Goal: Task Accomplishment & Management: Use online tool/utility

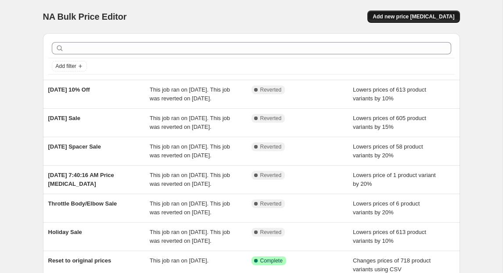
click at [413, 15] on span "Add new price [MEDICAL_DATA]" at bounding box center [414, 16] width 82 height 7
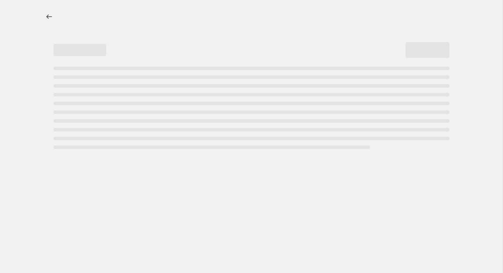
select select "percentage"
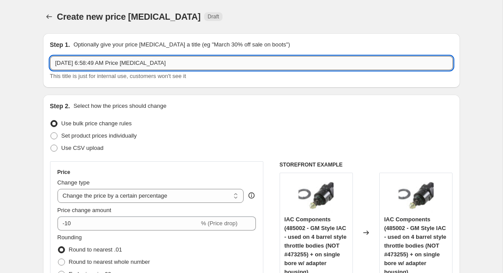
click at [199, 61] on input "[DATE] 6:58:49 AM Price [MEDICAL_DATA]" at bounding box center [251, 63] width 403 height 14
type input "[DATE]"
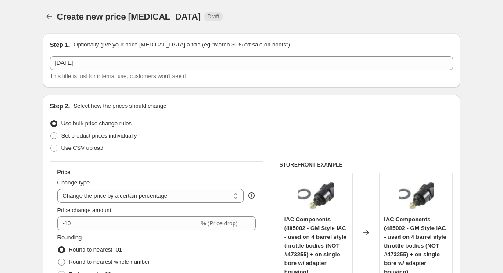
click at [222, 14] on div "Create new price [MEDICAL_DATA] Draft" at bounding box center [197, 17] width 281 height 12
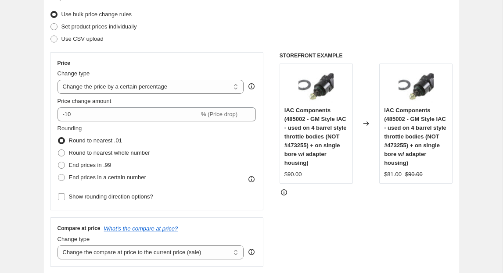
scroll to position [110, 0]
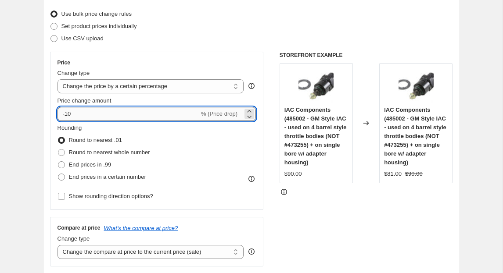
click at [144, 117] on input "-10" at bounding box center [128, 114] width 142 height 14
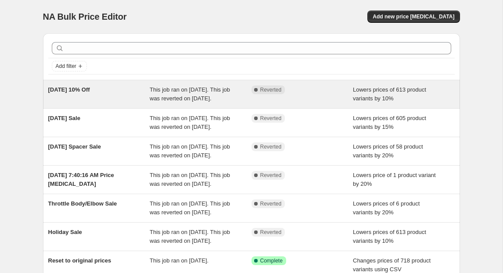
click at [290, 101] on div "Complete Reverted" at bounding box center [302, 95] width 102 height 18
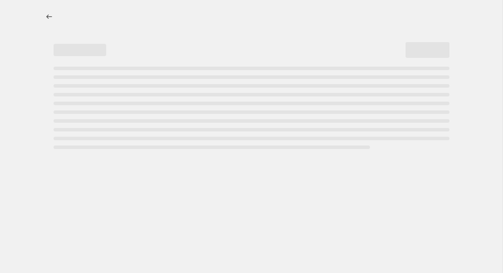
select select "percentage"
select select "collection"
select select "not_equal"
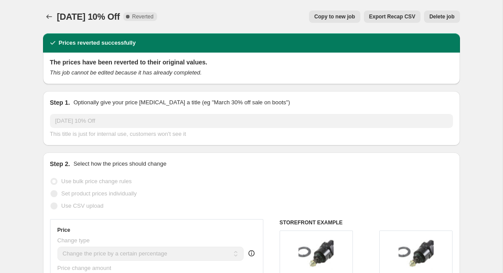
click at [337, 19] on span "Copy to new job" at bounding box center [334, 16] width 41 height 7
select select "percentage"
select select "collection"
select select "not_equal"
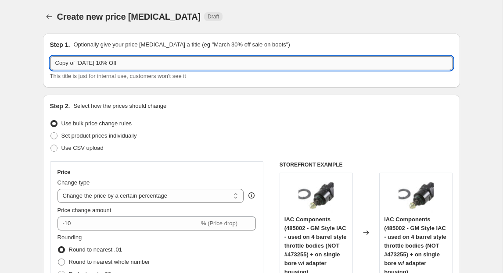
click at [138, 61] on input "Copy of [DATE] 10% Off" at bounding box center [251, 63] width 403 height 14
type input "[DATE] 15%"
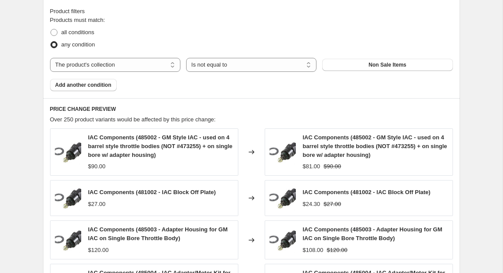
scroll to position [485, 0]
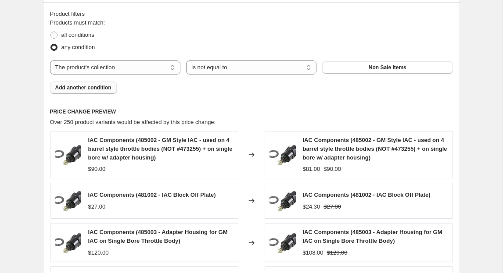
click at [70, 91] on span "Add another condition" at bounding box center [83, 87] width 56 height 7
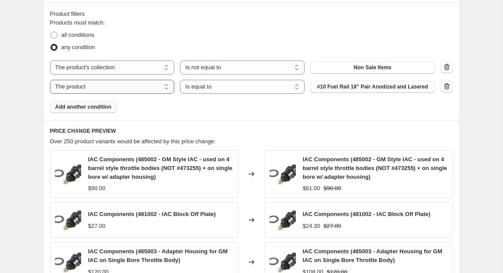
click at [81, 86] on select "The product The product's collection The product's tag The product's vendor The…" at bounding box center [112, 87] width 125 height 14
select select "collection"
click at [219, 86] on select "Is equal to Is not equal to" at bounding box center [242, 87] width 125 height 14
select select "not_equal"
click at [338, 84] on span "4150 / 4500 Throttle Bodies" at bounding box center [372, 86] width 68 height 7
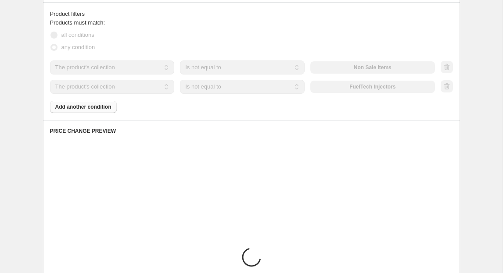
click at [105, 102] on div "Products must match: all conditions any condition The product The product's col…" at bounding box center [251, 65] width 403 height 95
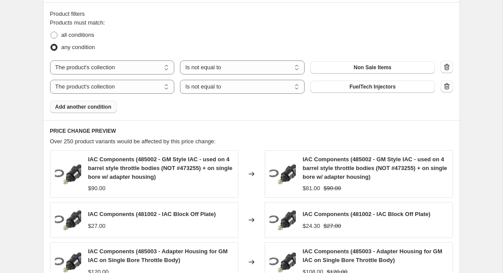
click at [105, 106] on span "Add another condition" at bounding box center [83, 107] width 56 height 7
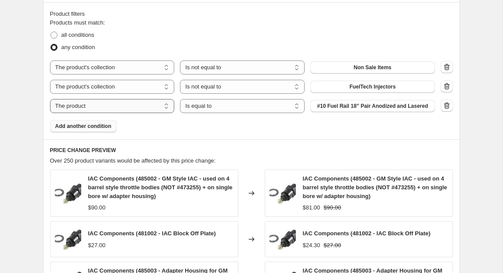
click at [114, 103] on select "The product The product's collection The product's tag The product's vendor The…" at bounding box center [112, 106] width 125 height 14
select select "collection"
click at [363, 108] on span "4150 / 4500 Throttle Bodies" at bounding box center [372, 106] width 68 height 7
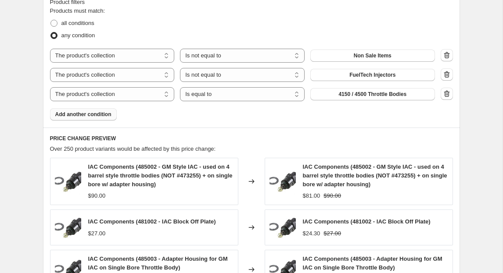
scroll to position [497, 0]
click at [446, 91] on icon "button" at bounding box center [446, 93] width 9 height 9
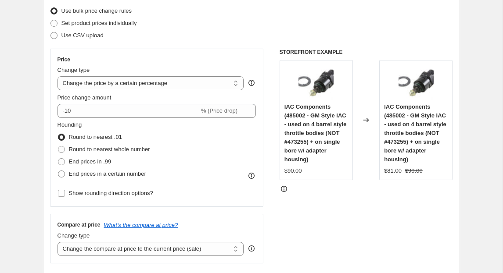
scroll to position [89, 0]
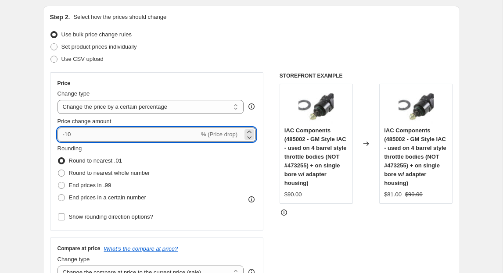
click at [107, 136] on input "-10" at bounding box center [128, 135] width 142 height 14
type input "-15"
click at [240, 45] on div "Set product prices individually" at bounding box center [251, 47] width 403 height 12
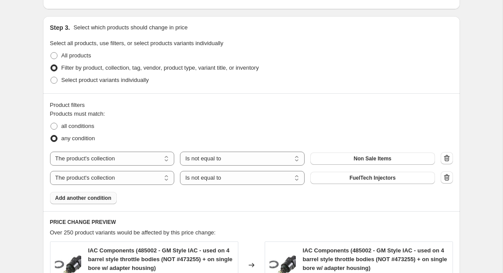
scroll to position [739, 0]
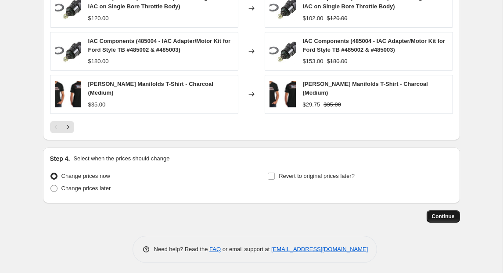
click at [449, 217] on button "Continue" at bounding box center [443, 217] width 33 height 12
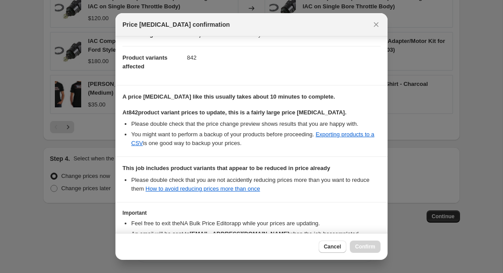
scroll to position [144, 0]
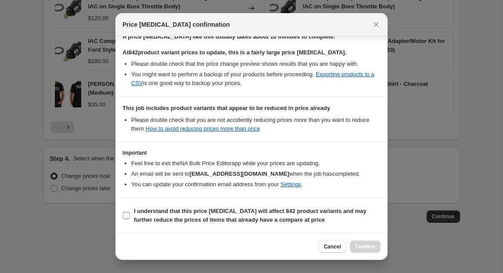
click at [130, 215] on label "I understand that this price [MEDICAL_DATA] will affect 842 product variants an…" at bounding box center [251, 215] width 258 height 21
click at [130, 215] on input "I understand that this price [MEDICAL_DATA] will affect 842 product variants an…" at bounding box center [126, 215] width 7 height 7
checkbox input "true"
click at [361, 244] on span "Confirm" at bounding box center [365, 247] width 20 height 7
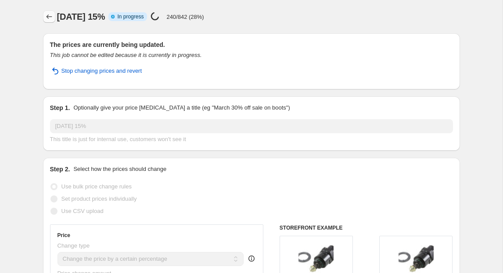
click at [50, 19] on icon "Price change jobs" at bounding box center [49, 16] width 9 height 9
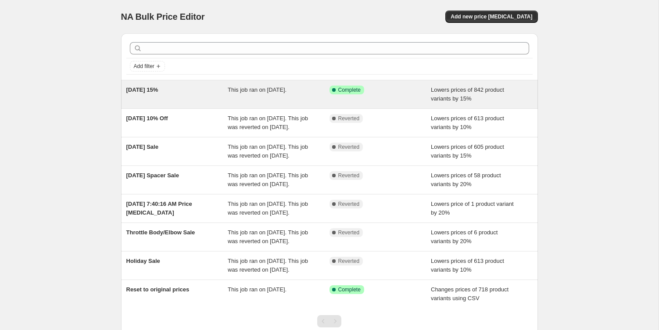
click at [197, 95] on div "[DATE] 15%" at bounding box center [177, 95] width 102 height 18
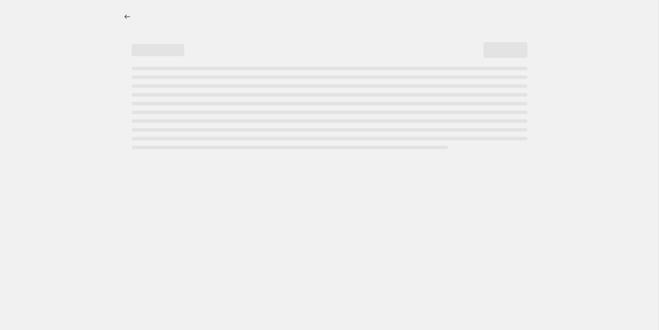
select select "percentage"
select select "collection"
select select "not_equal"
select select "collection"
select select "not_equal"
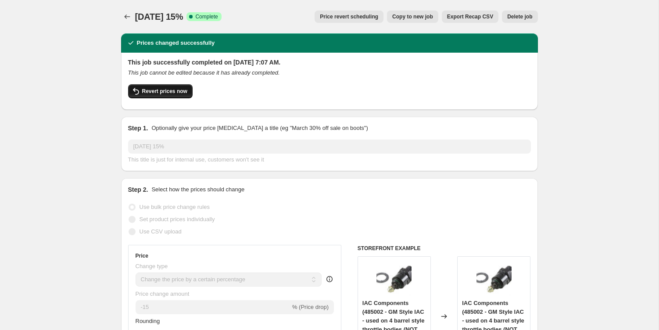
click at [167, 90] on span "Revert prices now" at bounding box center [164, 91] width 45 height 7
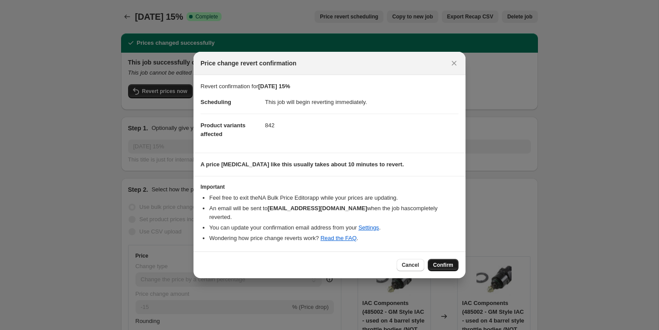
click at [452, 262] on span "Confirm" at bounding box center [443, 265] width 20 height 7
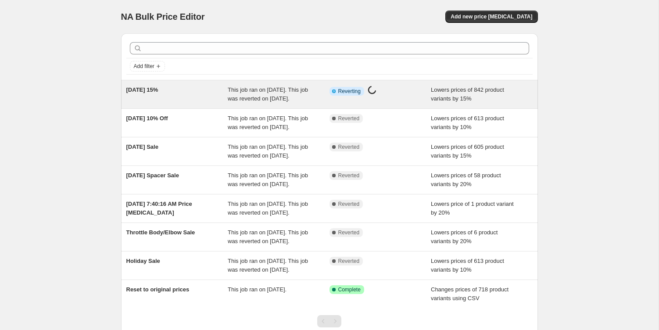
click at [215, 103] on div "[DATE] 15%" at bounding box center [177, 95] width 102 height 18
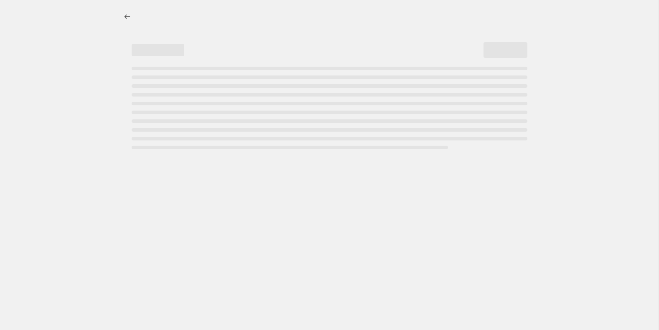
select select "percentage"
select select "collection"
select select "not_equal"
select select "collection"
select select "not_equal"
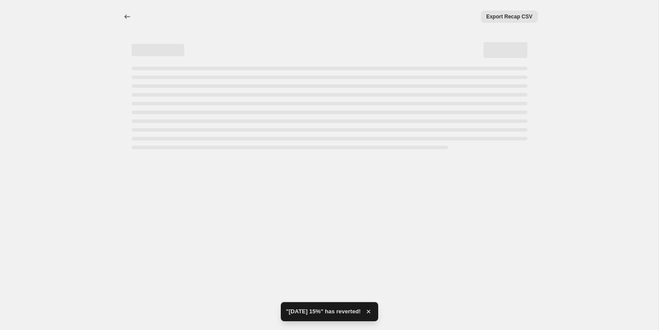
select select "percentage"
select select "collection"
select select "not_equal"
select select "collection"
select select "not_equal"
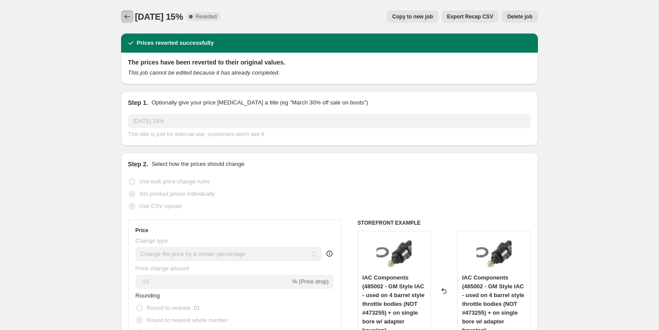
click at [128, 17] on icon "Price change jobs" at bounding box center [127, 16] width 9 height 9
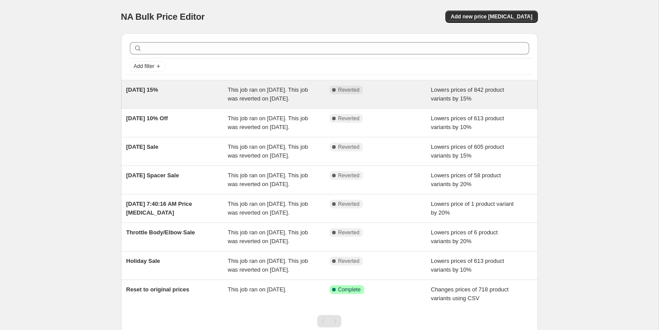
click at [183, 103] on div "[DATE] 15%" at bounding box center [177, 95] width 102 height 18
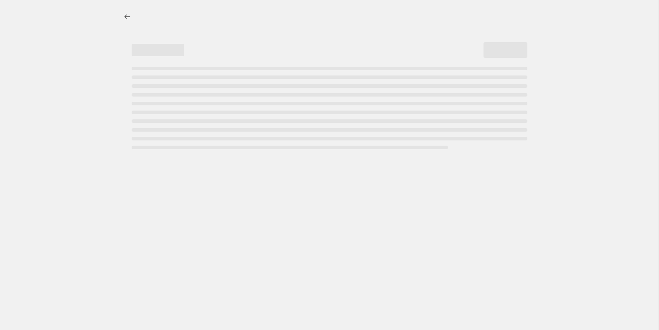
select select "percentage"
select select "collection"
select select "not_equal"
select select "collection"
select select "not_equal"
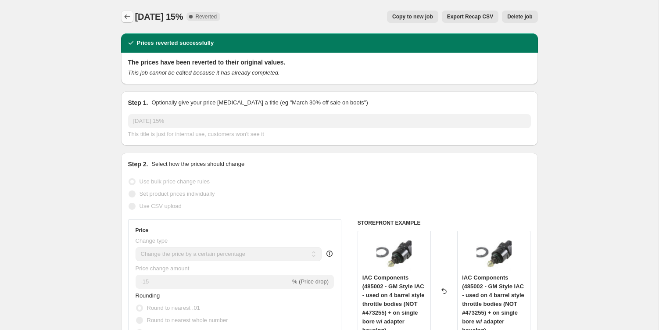
click at [129, 21] on icon "Price change jobs" at bounding box center [127, 16] width 9 height 9
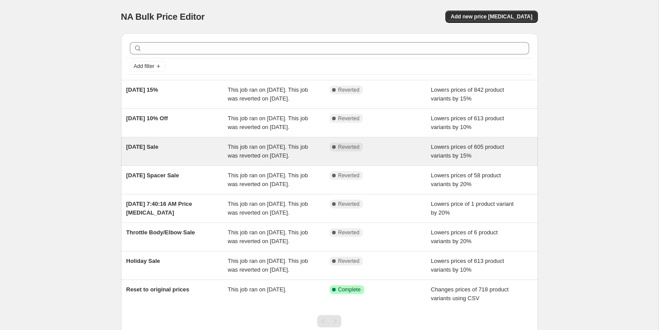
click at [413, 160] on div "Complete Reverted" at bounding box center [381, 152] width 102 height 18
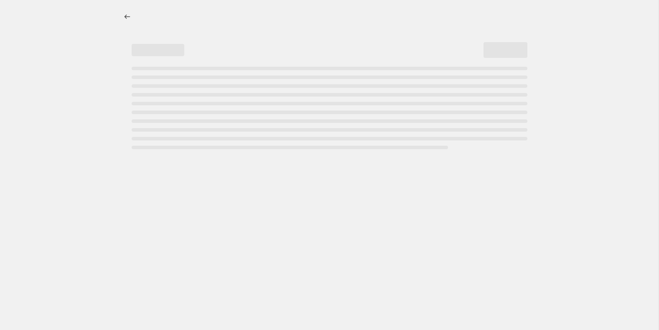
select select "percentage"
select select "collection"
select select "not_equal"
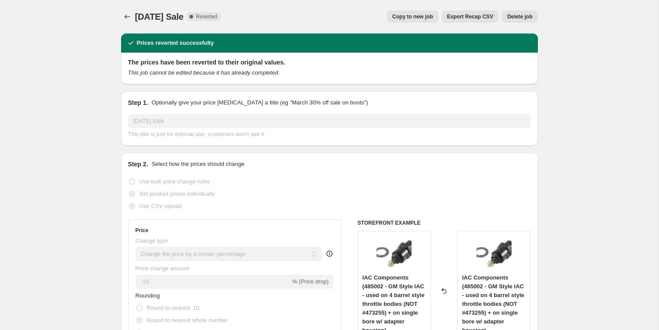
click at [429, 16] on span "Copy to new job" at bounding box center [412, 16] width 41 height 7
select select "percentage"
select select "collection"
select select "not_equal"
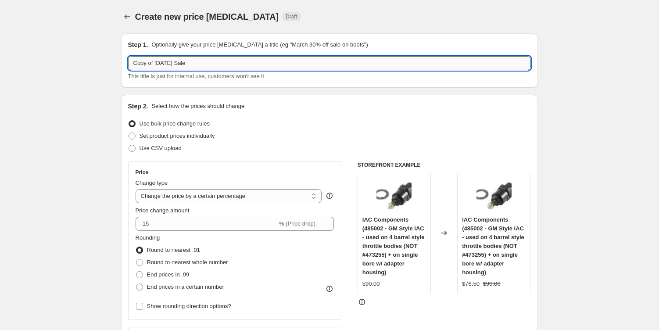
click at [176, 61] on input "Copy of Memorial Day Sale" at bounding box center [329, 63] width 403 height 14
type input "Labor Day 15% Off"
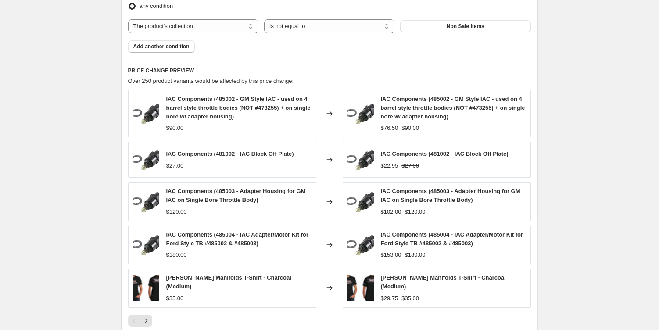
scroll to position [663, 0]
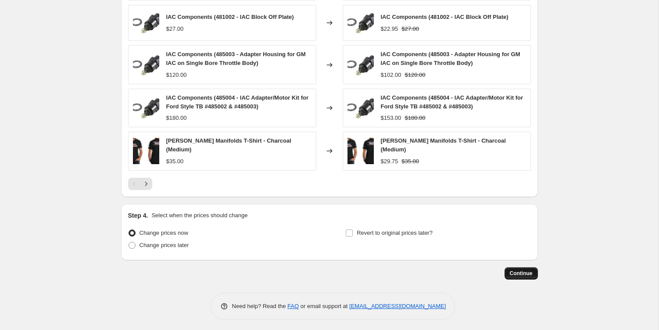
click at [530, 272] on span "Continue" at bounding box center [521, 273] width 23 height 7
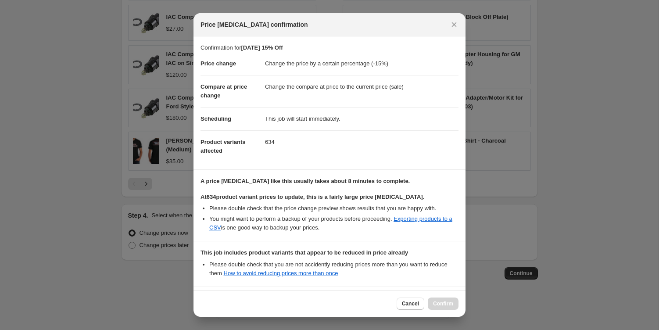
click at [449, 301] on div "Cancel Confirm" at bounding box center [428, 304] width 62 height 12
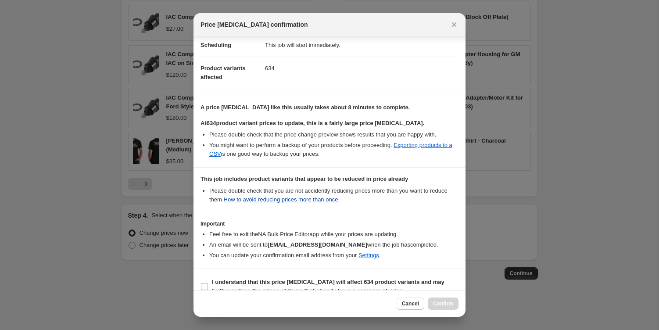
scroll to position [88, 0]
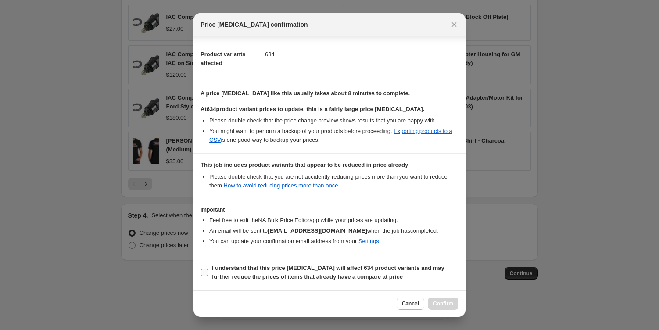
click at [206, 272] on input "I understand that this price change job will affect 634 product variants and ma…" at bounding box center [204, 272] width 7 height 7
checkbox input "true"
click at [455, 304] on button "Confirm" at bounding box center [443, 304] width 31 height 12
